Goal: Information Seeking & Learning: Learn about a topic

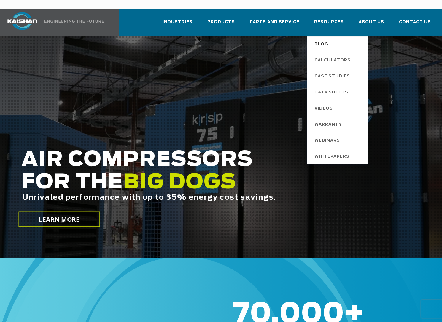
click at [323, 39] on span "Blog" at bounding box center [321, 44] width 14 height 10
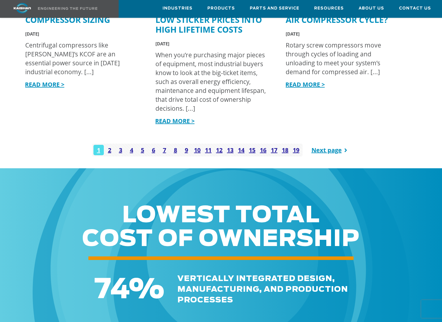
scroll to position [771, 0]
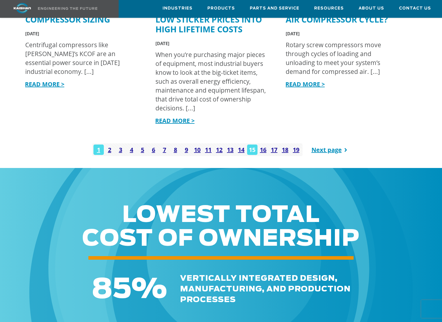
click at [250, 144] on link "15" at bounding box center [252, 149] width 10 height 10
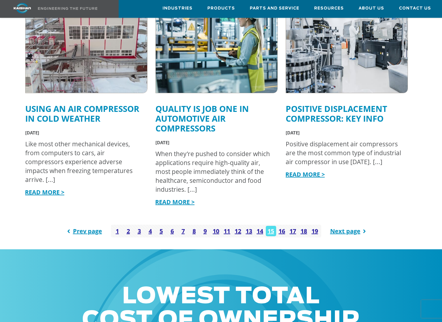
scroll to position [690, 0]
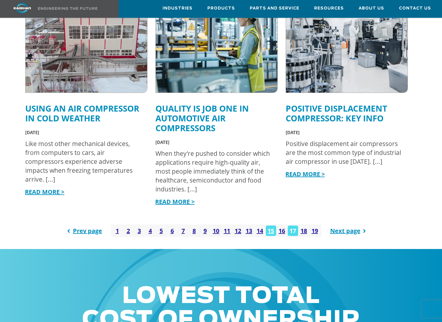
click at [292, 225] on link "17" at bounding box center [292, 230] width 10 height 10
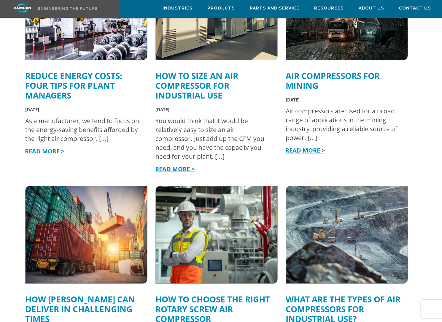
scroll to position [499, 0]
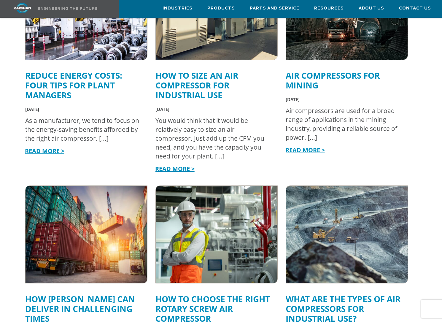
click at [199, 80] on link "How to Size An Air Compressor For Industrial Use" at bounding box center [196, 85] width 83 height 31
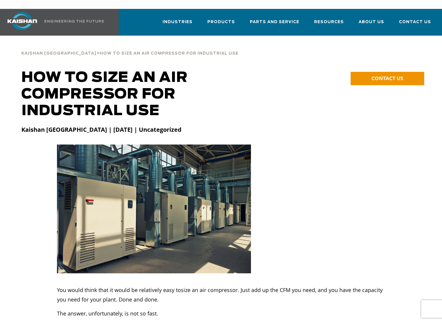
click at [26, 12] on img at bounding box center [22, 21] width 44 height 18
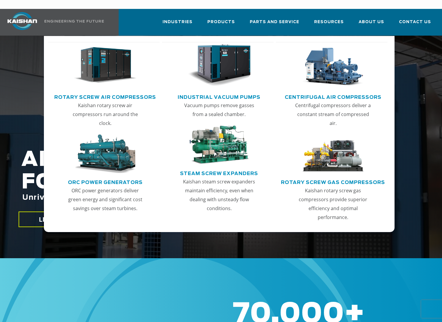
click at [133, 92] on link "Rotary Screw Air Compressors" at bounding box center [105, 96] width 102 height 9
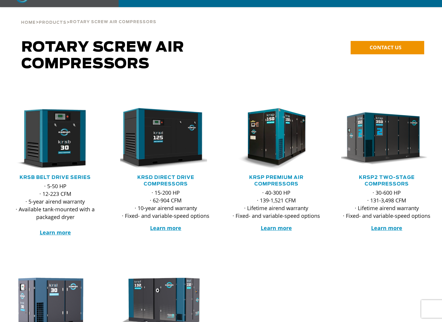
scroll to position [32, 0]
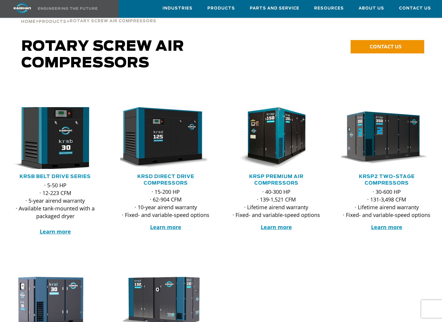
click at [75, 154] on img at bounding box center [51, 138] width 101 height 68
